Goal: Navigation & Orientation: Understand site structure

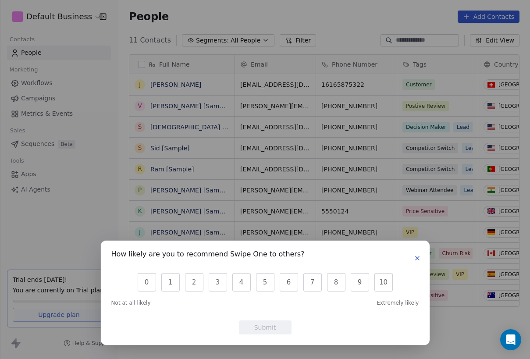
scroll to position [309, 405]
click at [416, 258] on icon "button" at bounding box center [417, 258] width 4 height 4
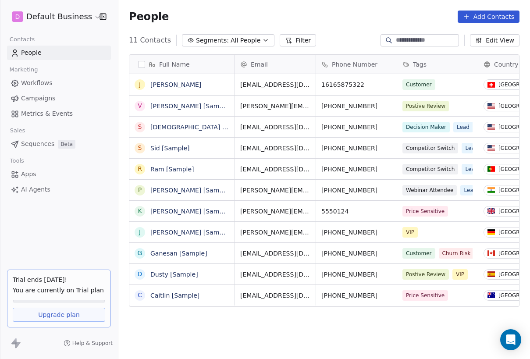
scroll to position [0, 0]
click at [33, 84] on span "Workflows" at bounding box center [37, 82] width 32 height 9
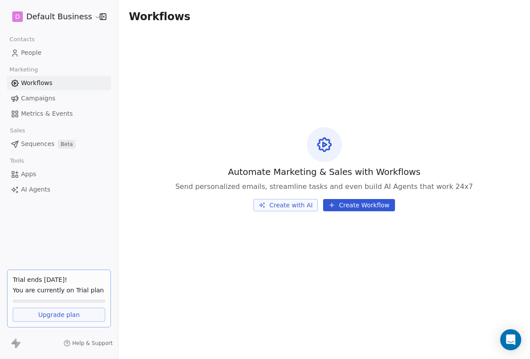
click at [32, 97] on span "Campaigns" at bounding box center [38, 98] width 34 height 9
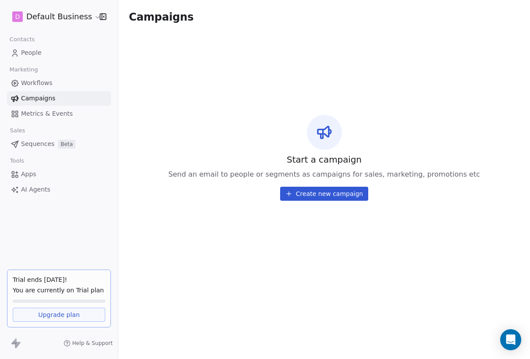
click at [34, 176] on span "Apps" at bounding box center [28, 174] width 15 height 9
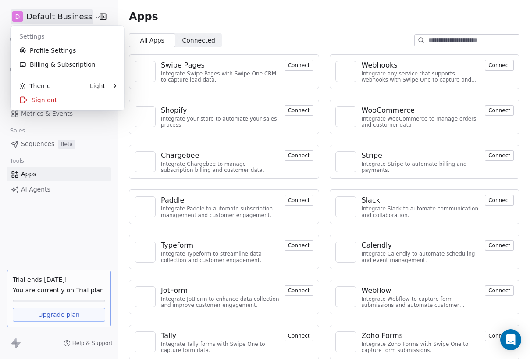
click at [65, 14] on html "D Default Business Contacts People Marketing Workflows Campaigns Metrics & Even…" at bounding box center [265, 179] width 530 height 359
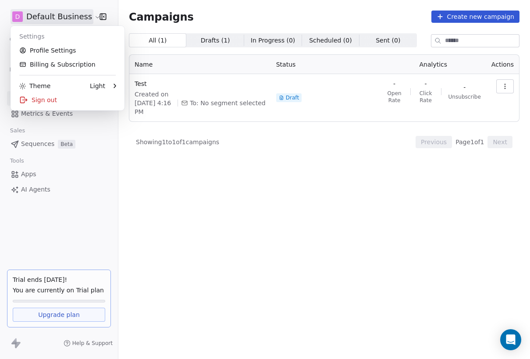
click at [261, 257] on html "D Default Business Contacts People Marketing Workflows Campaigns Metrics & Even…" at bounding box center [265, 179] width 530 height 359
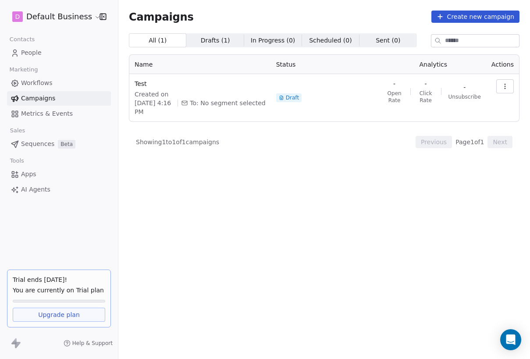
click at [254, 218] on div "All ( 1 ) All ( 1 ) Drafts ( 1 ) Drafts ( 1 ) In Progress ( 0 ) In Progress ( 0…" at bounding box center [324, 157] width 391 height 249
